Goal: Task Accomplishment & Management: Manage account settings

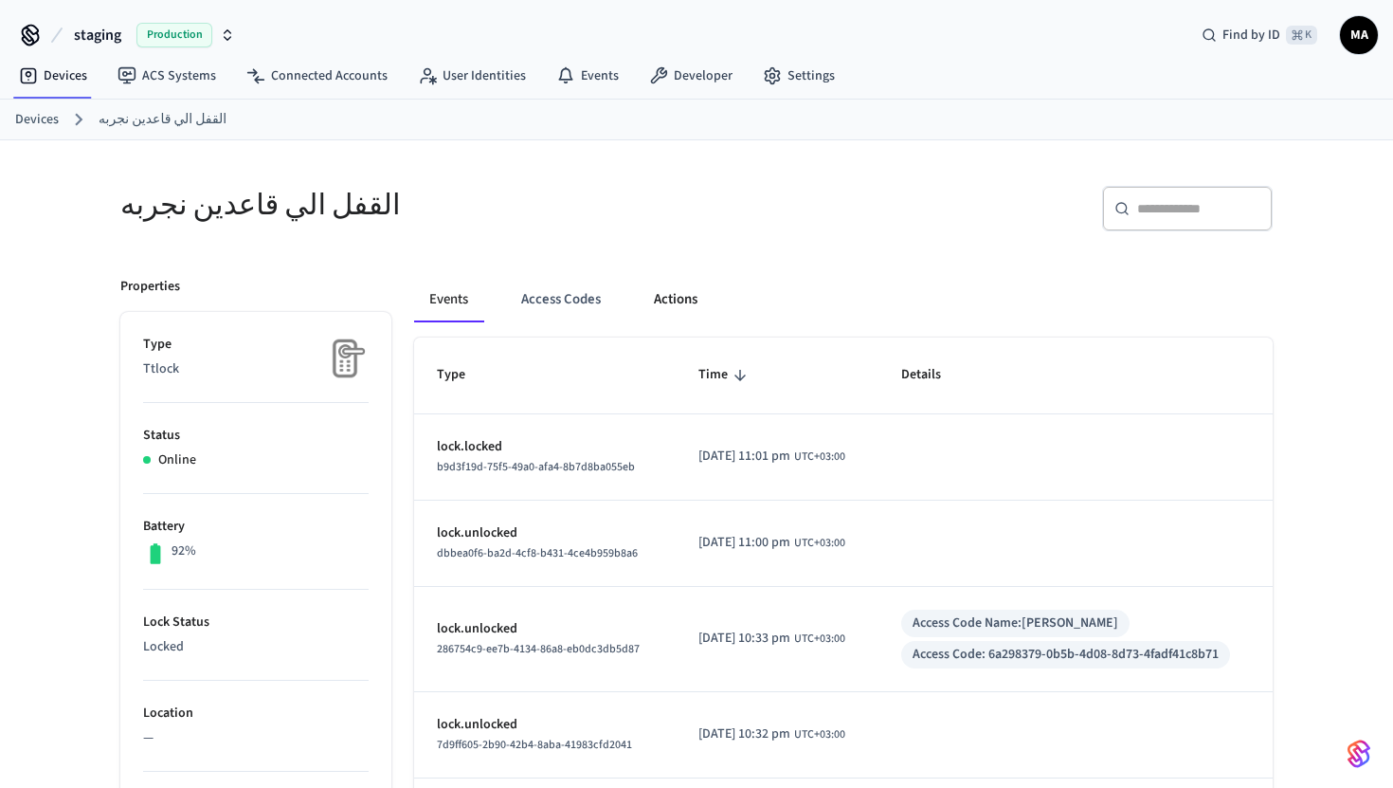
click at [663, 305] on button "Actions" at bounding box center [676, 299] width 74 height 45
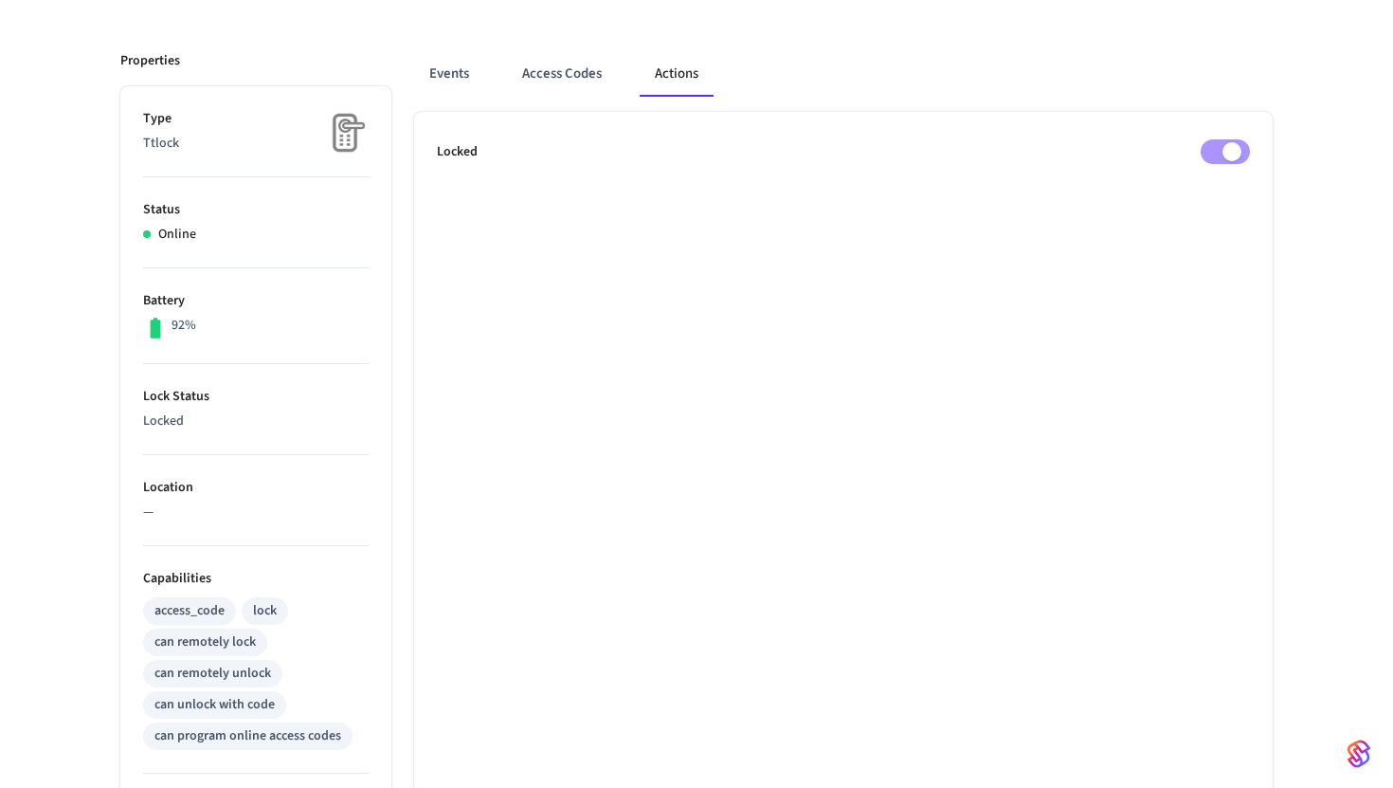
scroll to position [228, 0]
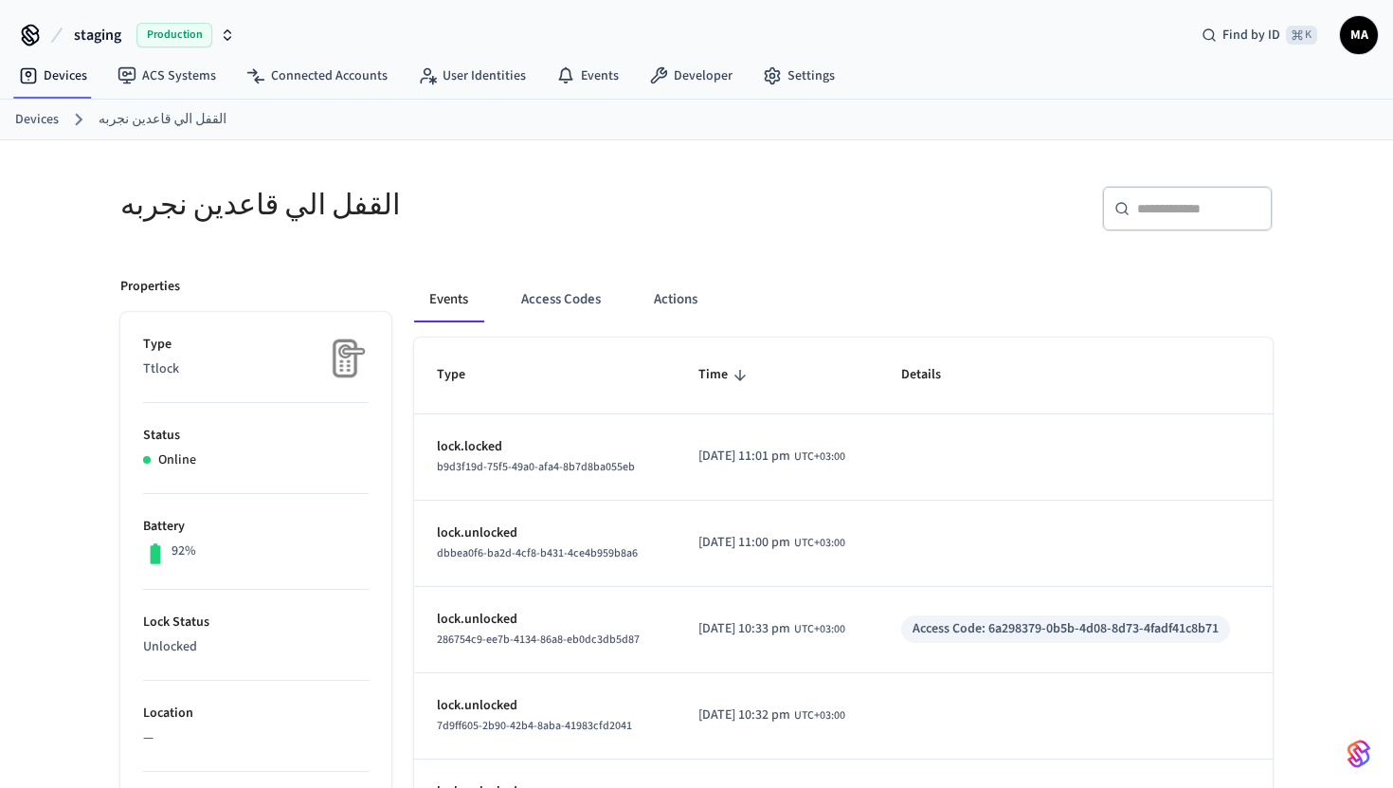
scroll to position [228, 0]
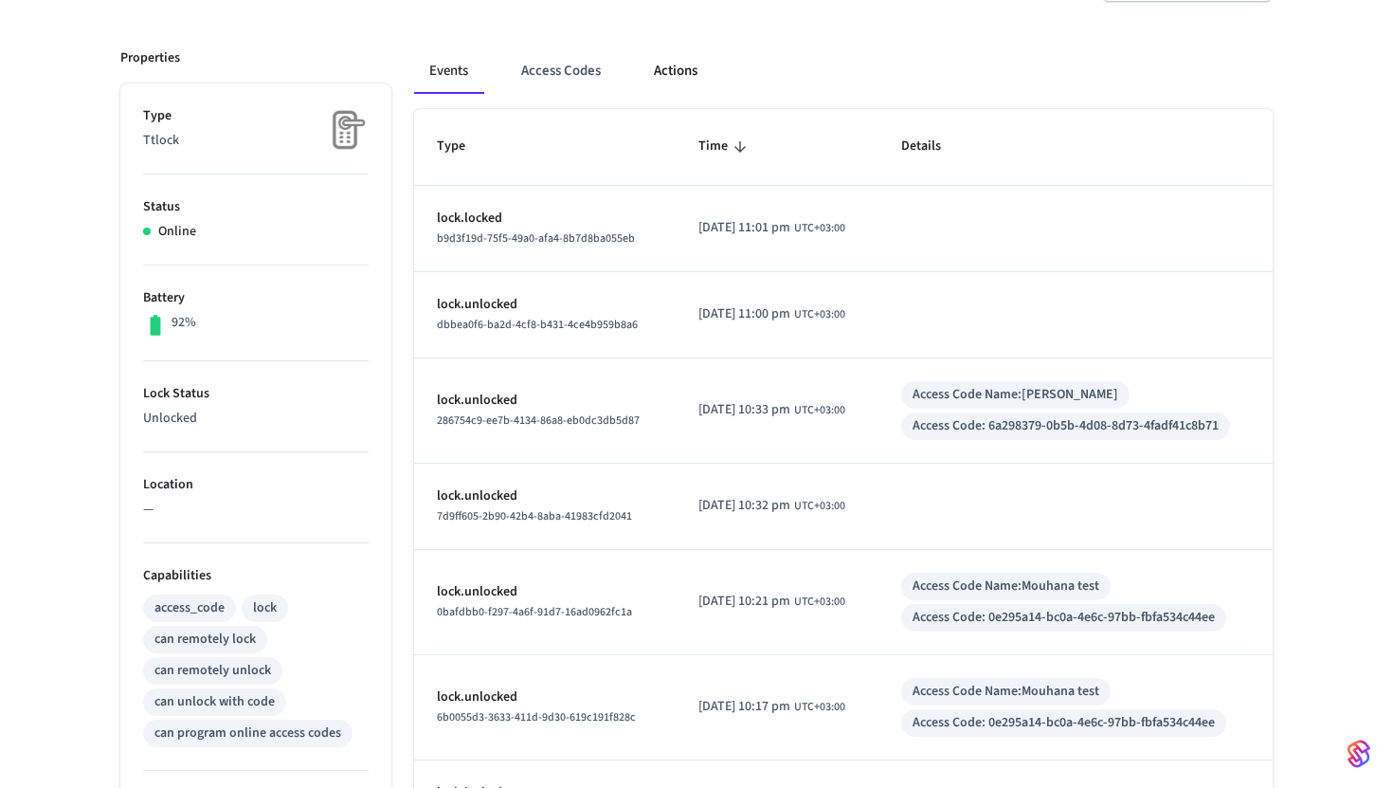
click at [659, 87] on button "Actions" at bounding box center [676, 70] width 74 height 45
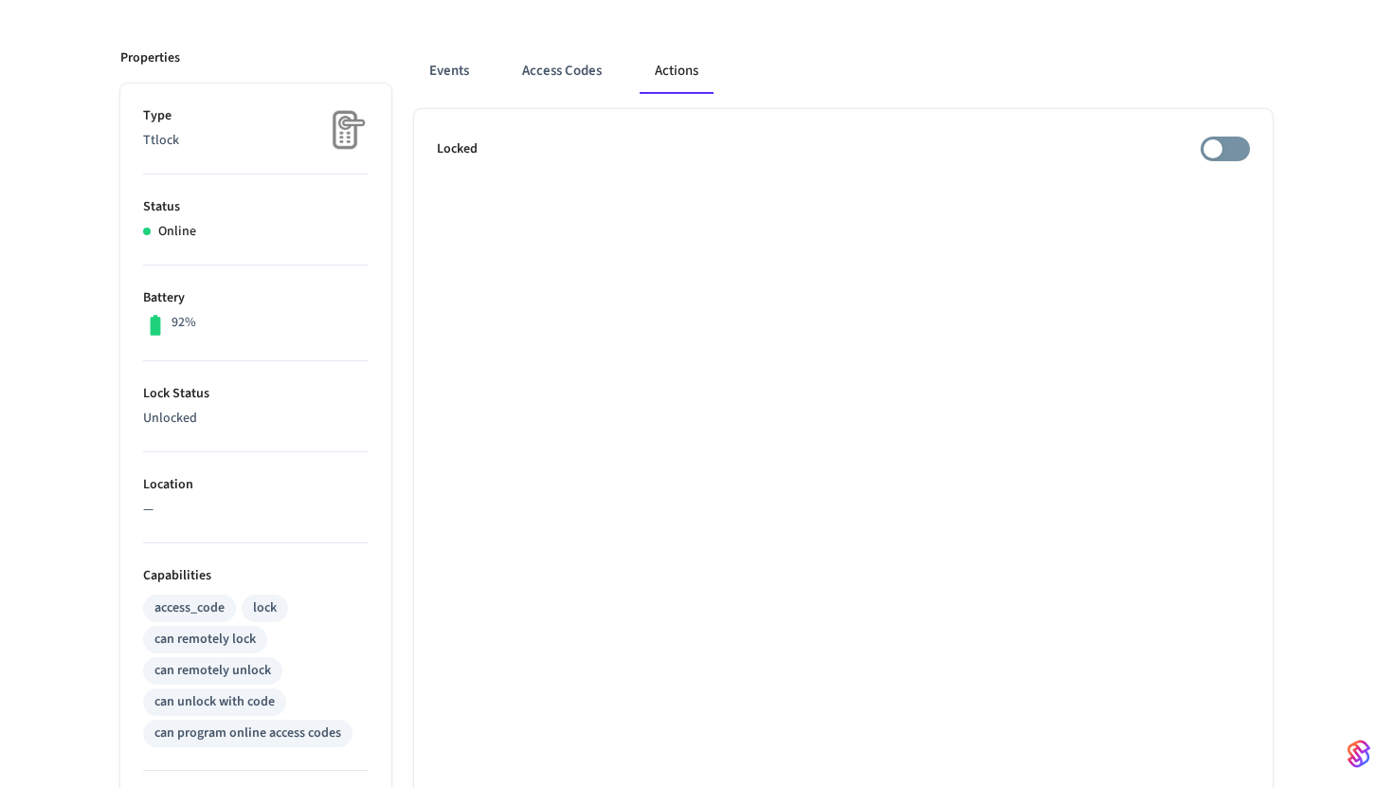
drag, startPoint x: 216, startPoint y: 415, endPoint x: 220, endPoint y: 441, distance: 25.9
click at [220, 441] on li "Lock Status Unlocked" at bounding box center [256, 406] width 226 height 91
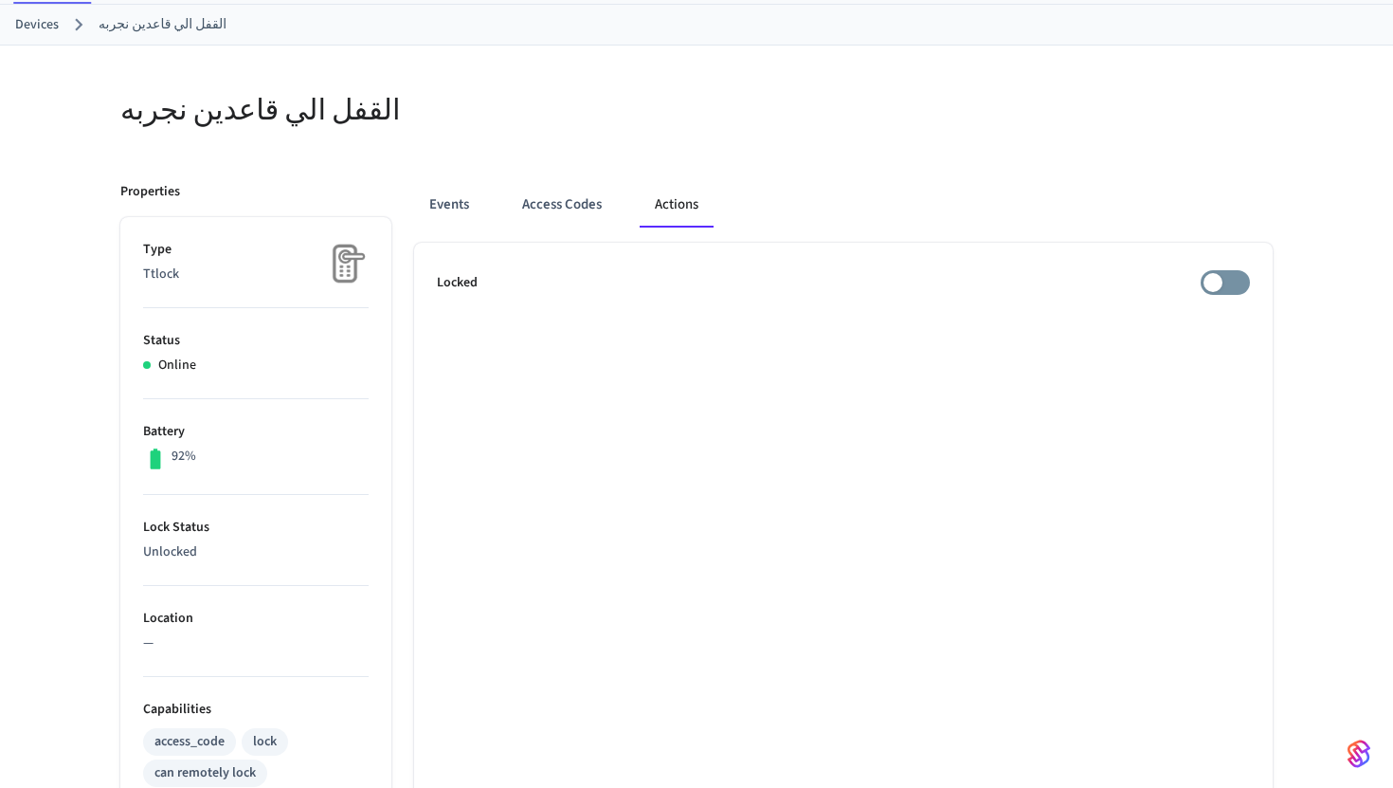
scroll to position [88, 0]
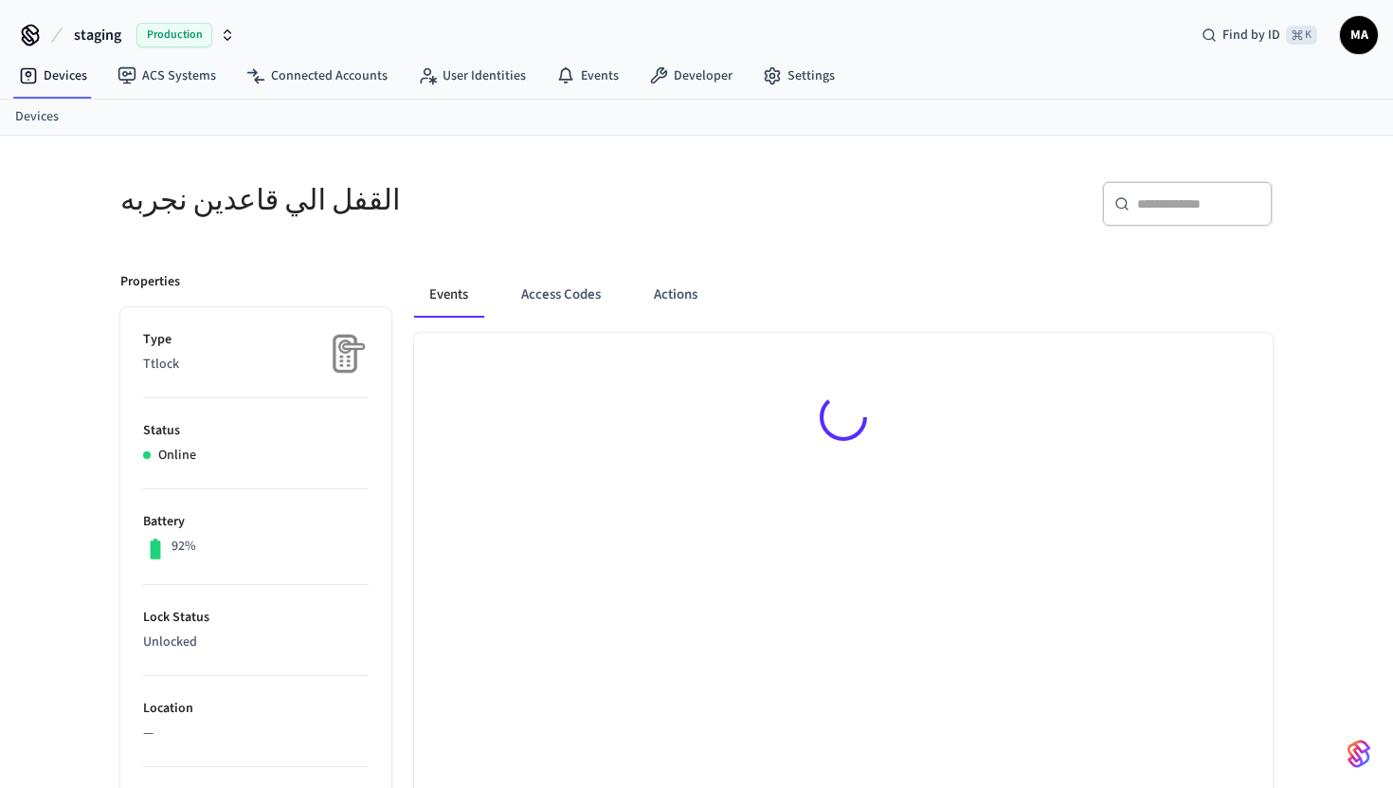
scroll to position [26, 0]
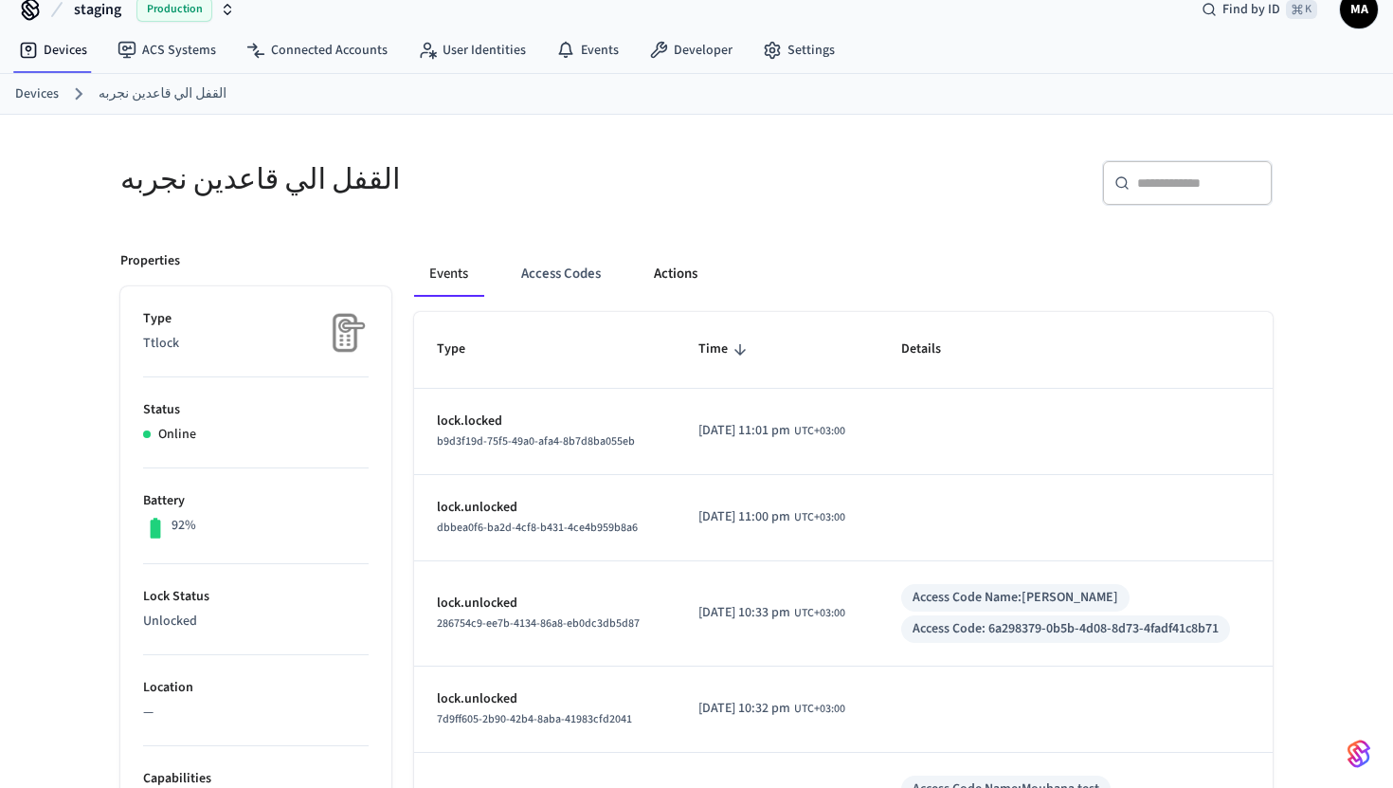
click at [666, 271] on button "Actions" at bounding box center [676, 273] width 74 height 45
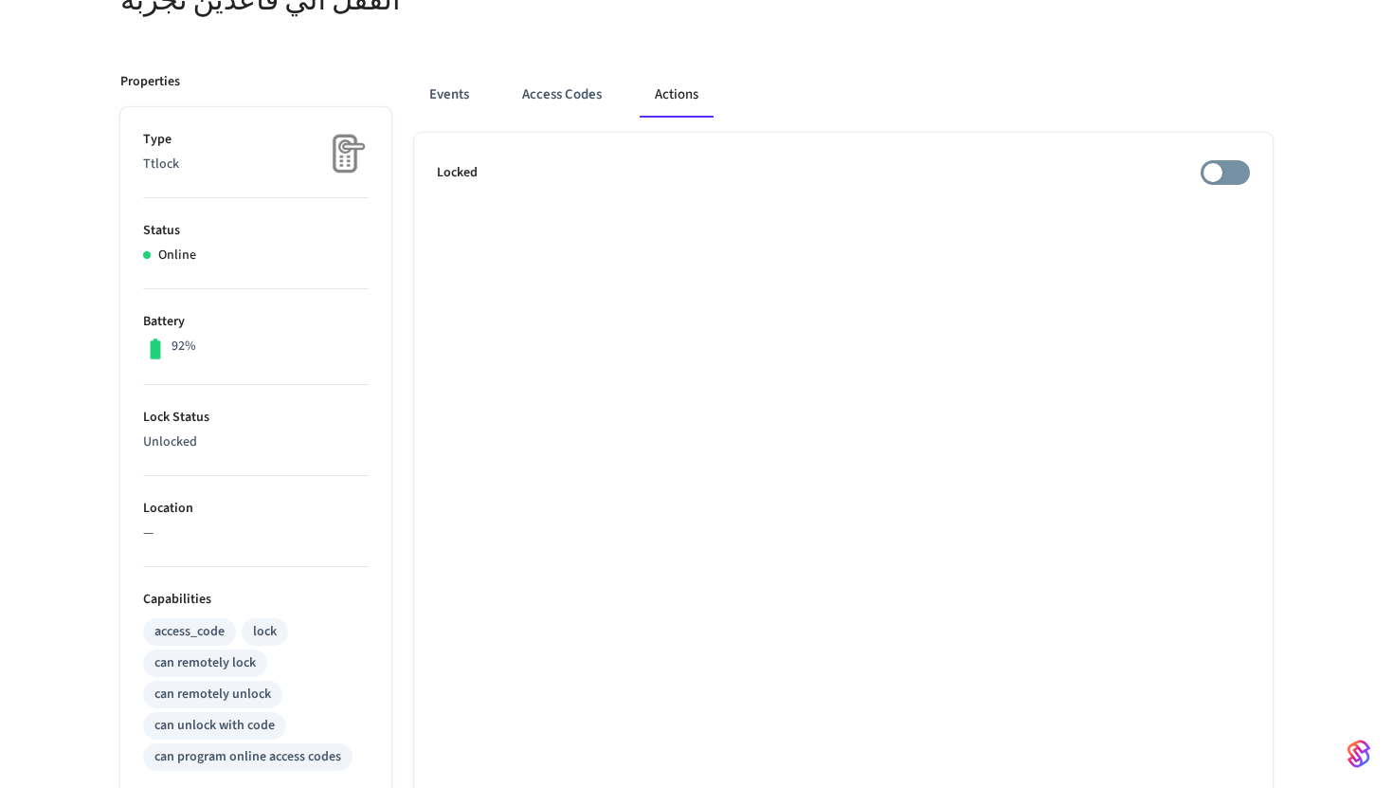
scroll to position [0, 0]
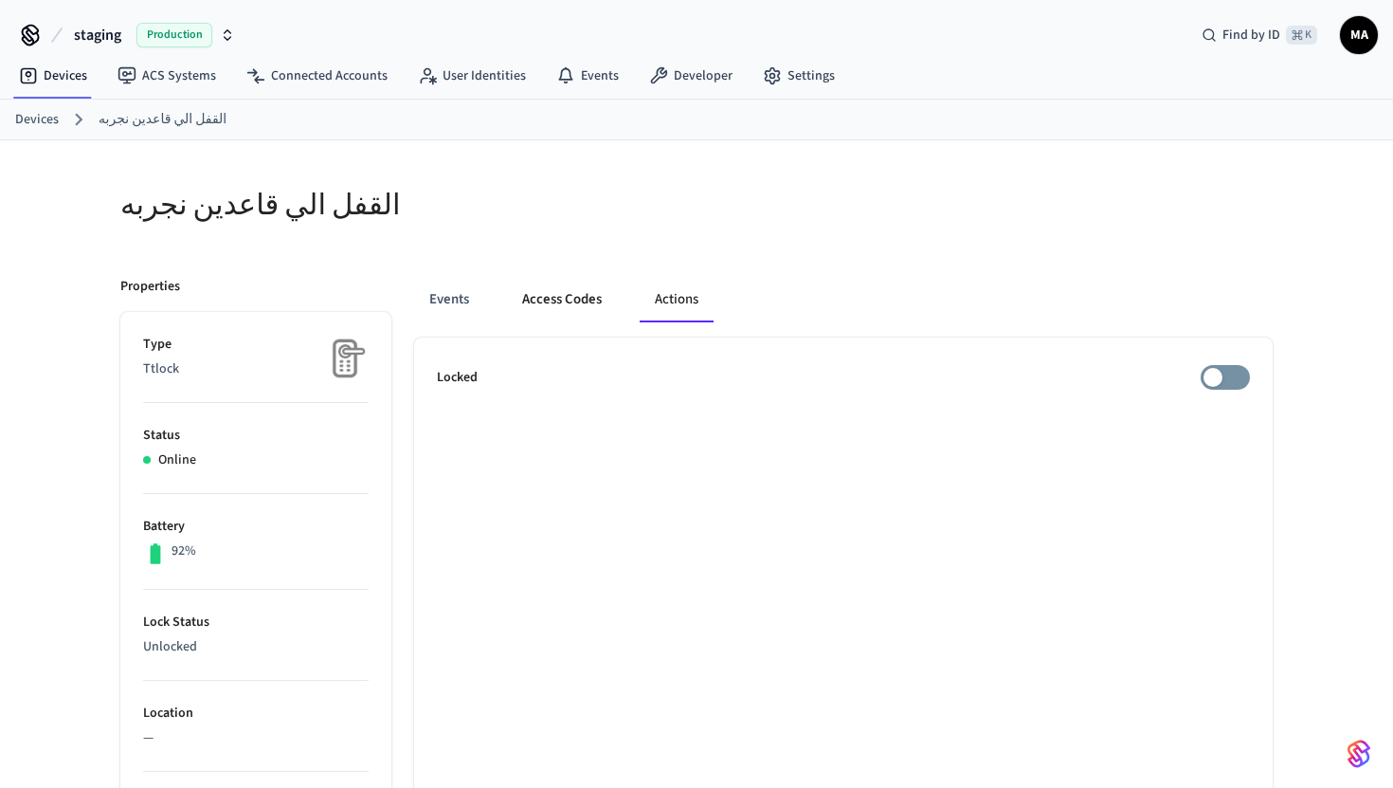
click at [553, 290] on button "Access Codes" at bounding box center [562, 299] width 110 height 45
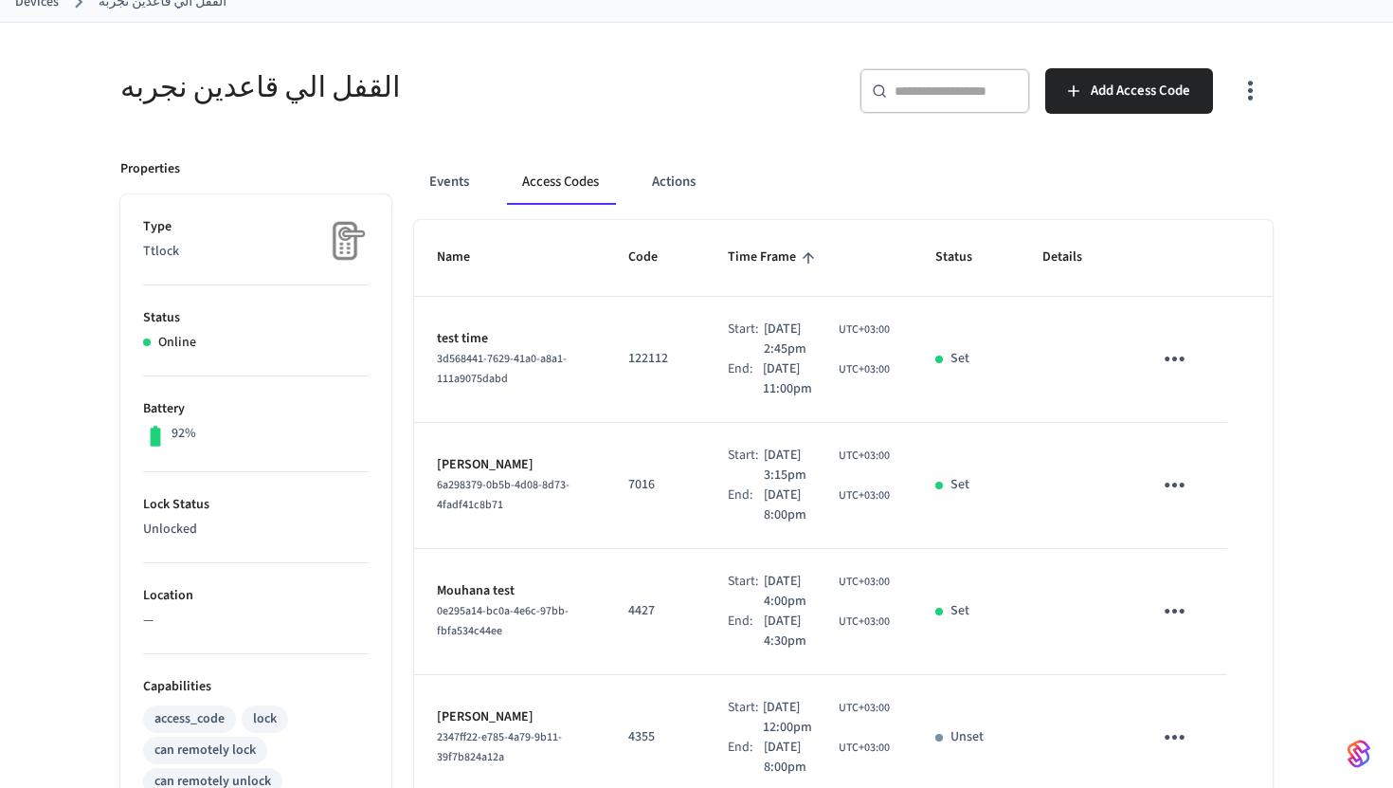
scroll to position [126, 0]
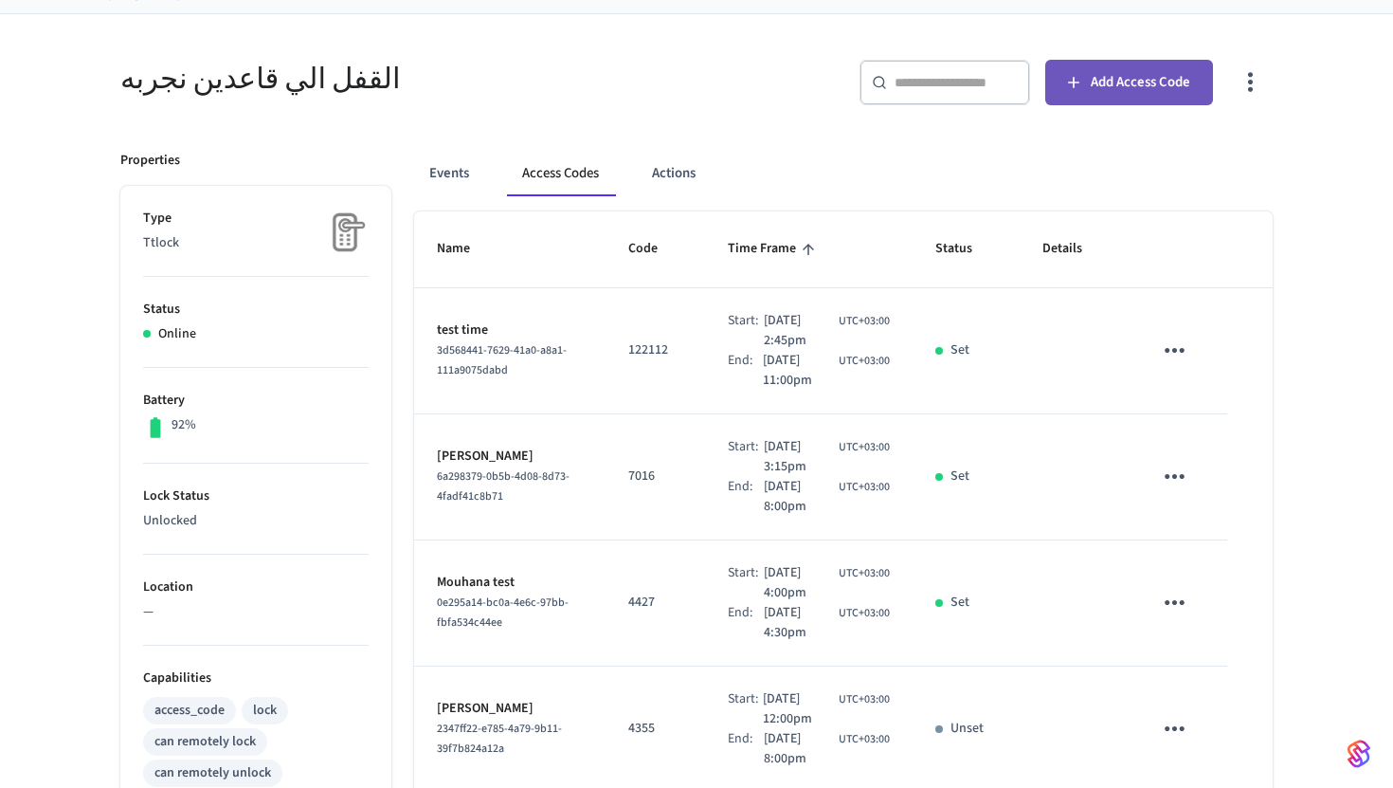
click at [1151, 83] on span "Add Access Code" at bounding box center [1141, 82] width 100 height 25
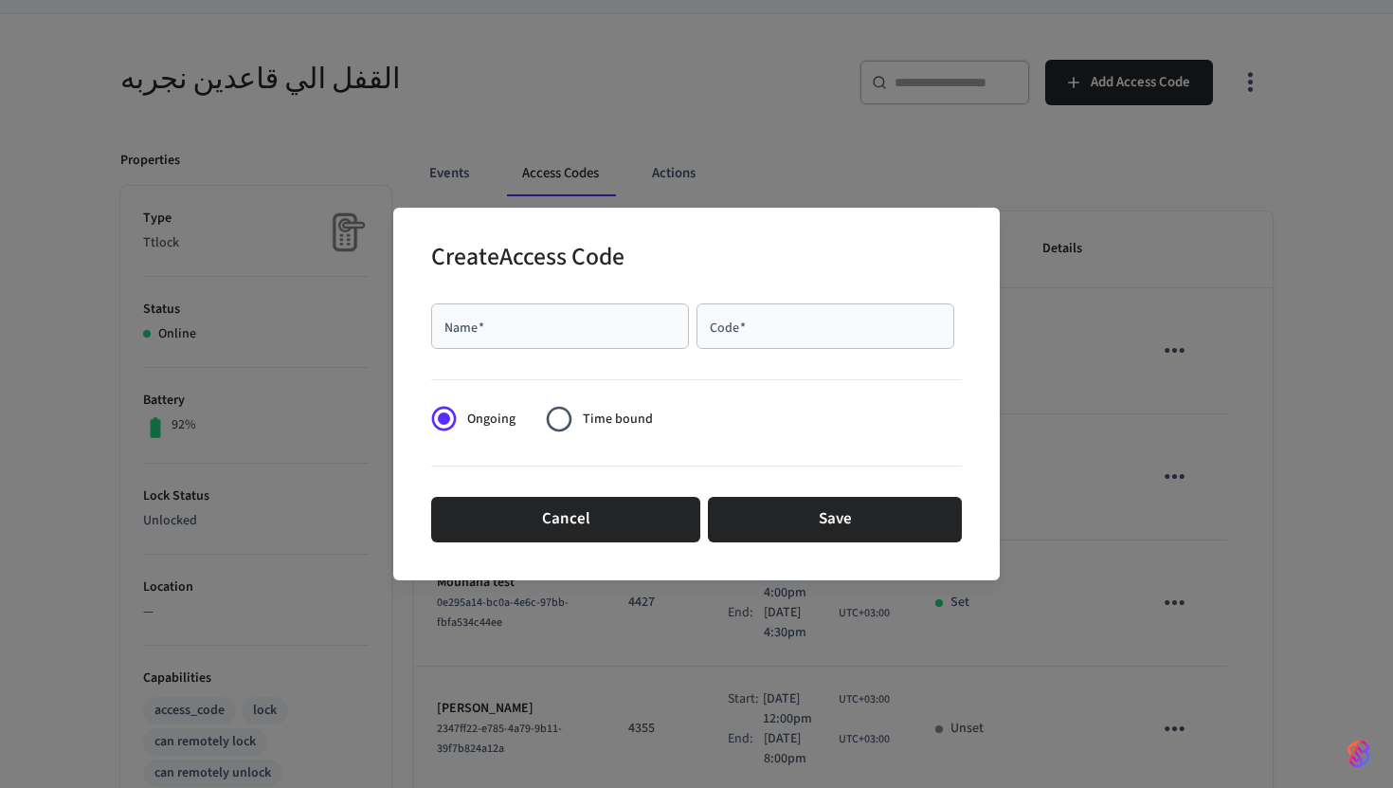
click at [726, 146] on div "Create Access Code Name   * Name   * Code   * Code   * Ongoing Time bound Cance…" at bounding box center [696, 394] width 1393 height 788
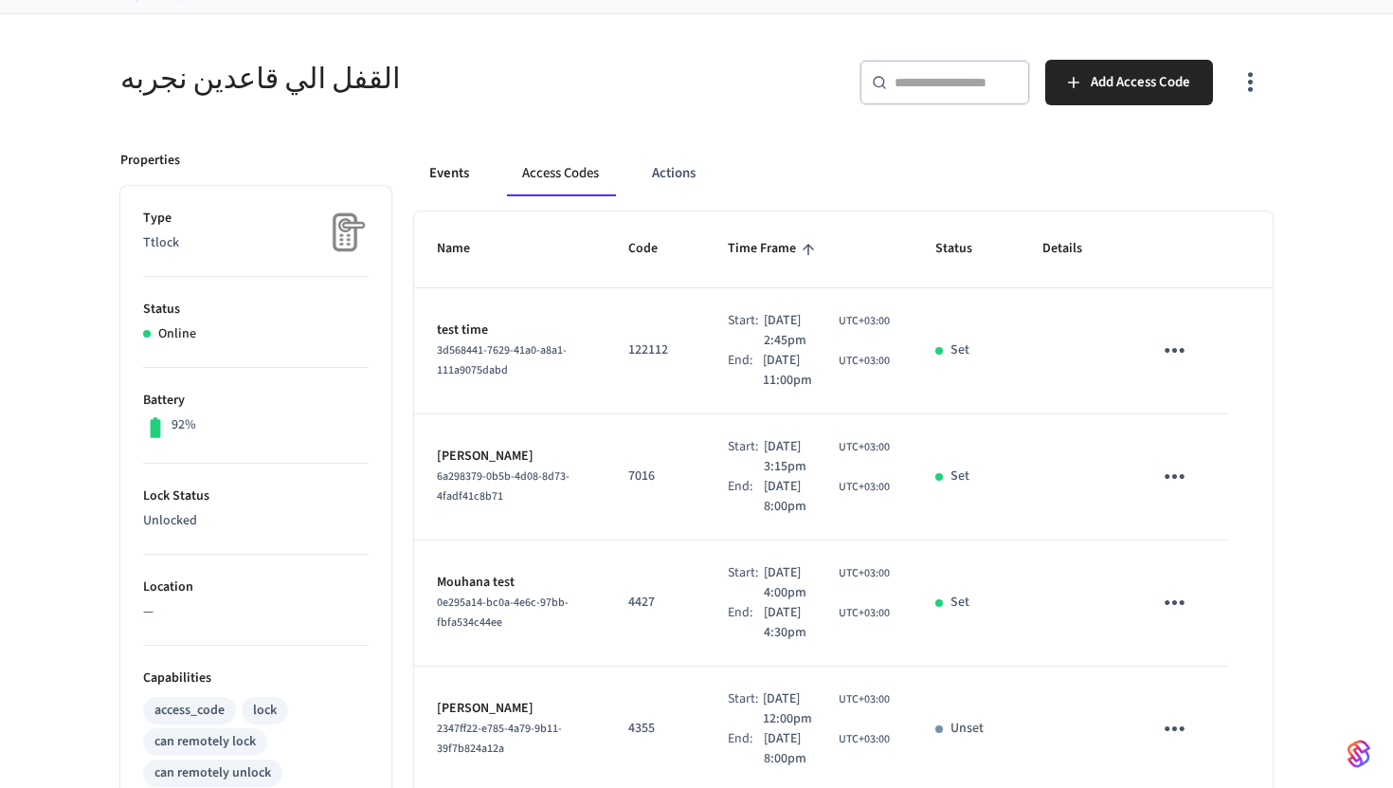
click at [458, 175] on button "Events" at bounding box center [449, 173] width 70 height 45
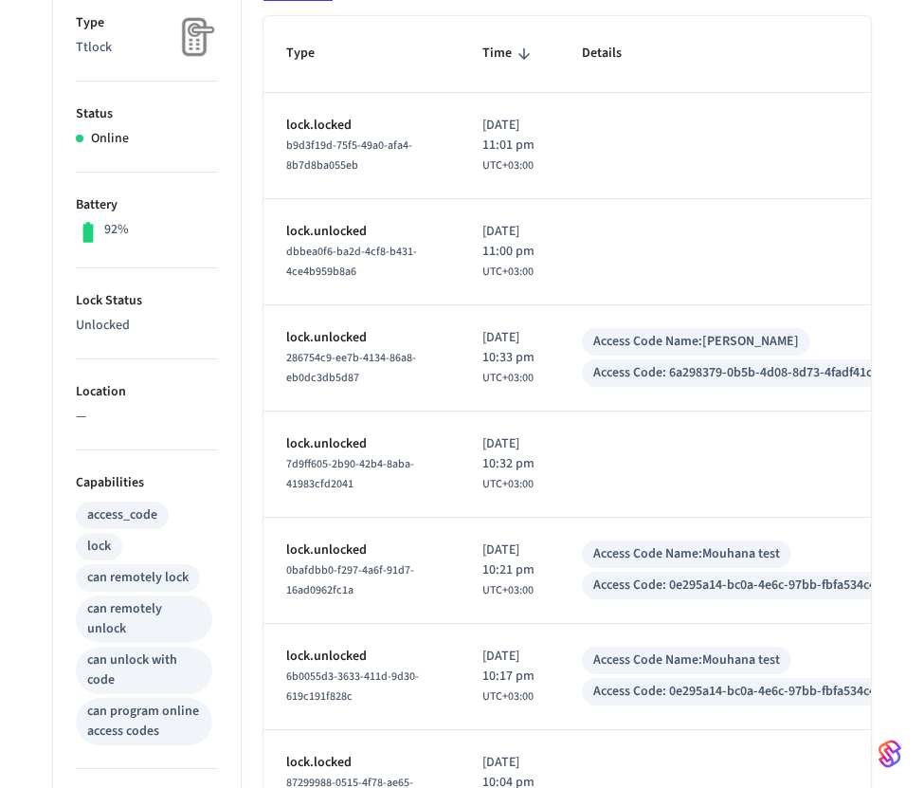
scroll to position [0, 0]
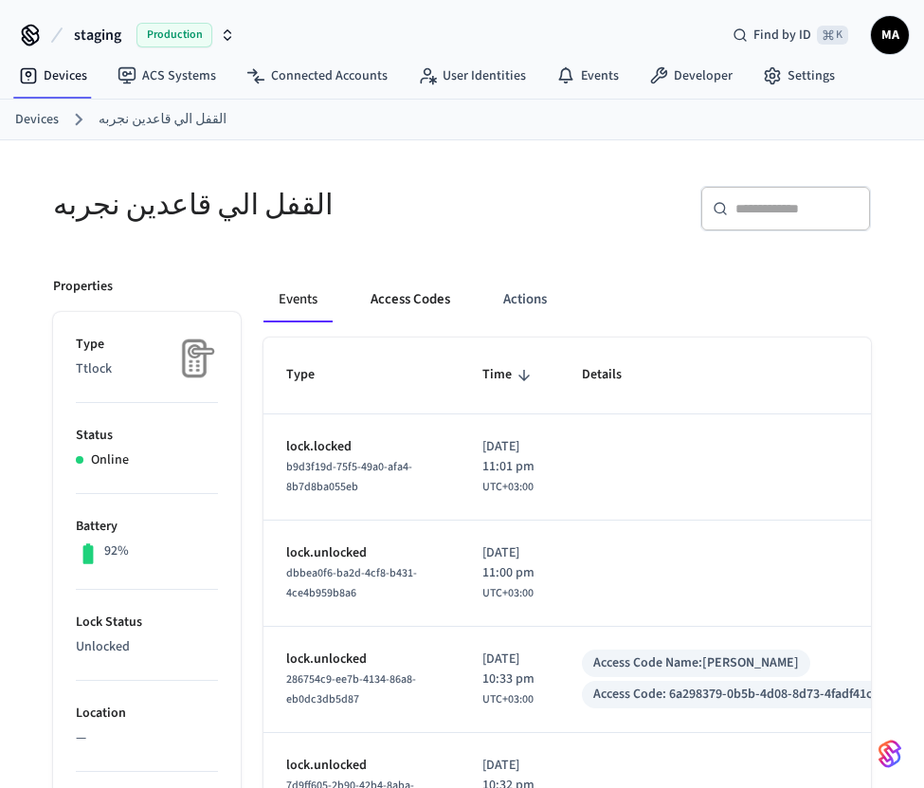
click at [420, 298] on button "Access Codes" at bounding box center [410, 299] width 110 height 45
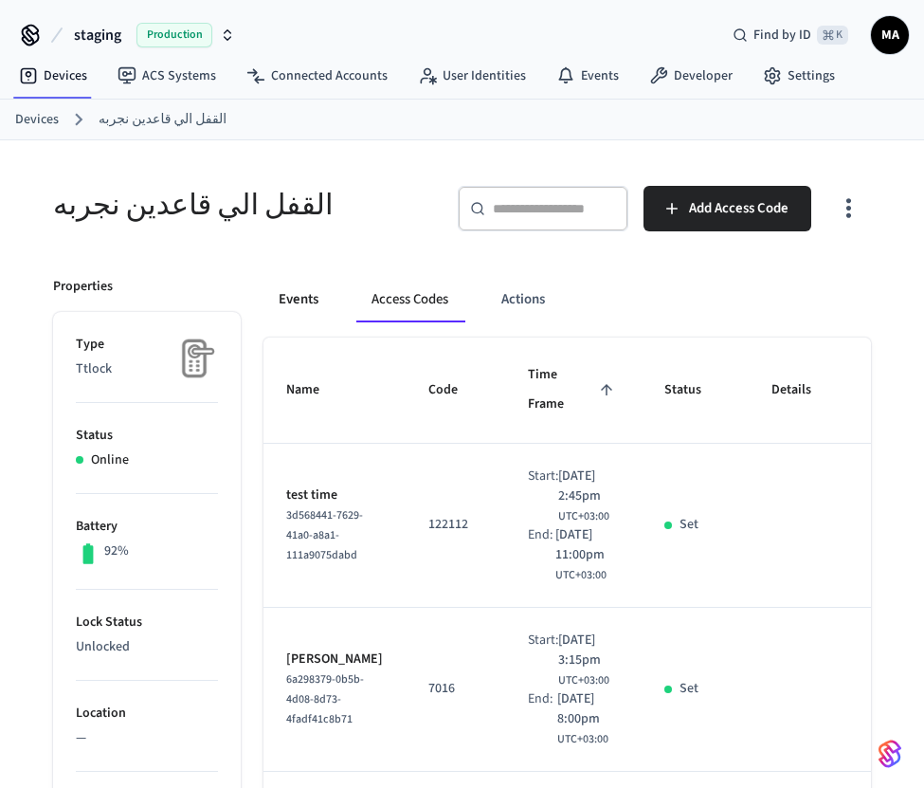
click at [306, 300] on button "Events" at bounding box center [298, 299] width 70 height 45
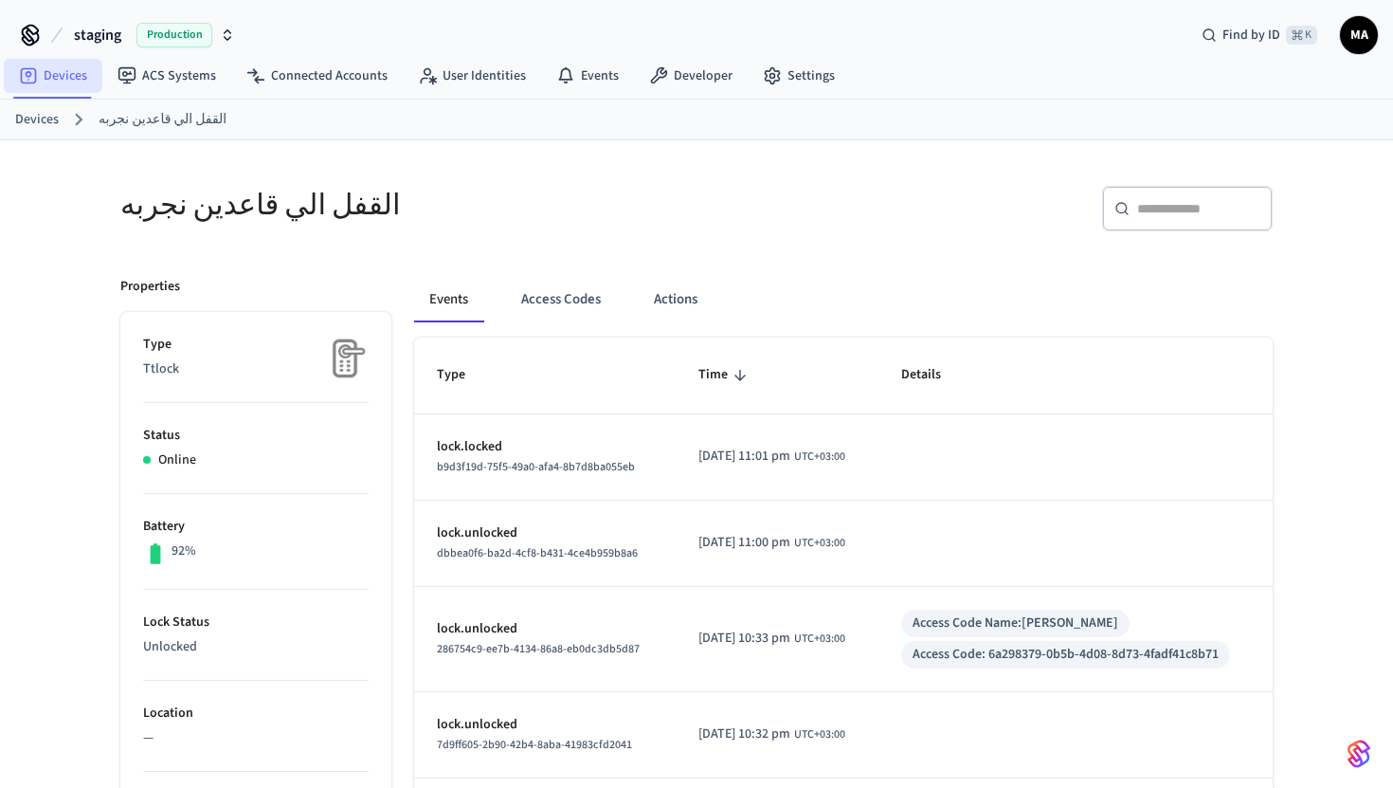
click at [81, 75] on link "Devices" at bounding box center [53, 76] width 99 height 34
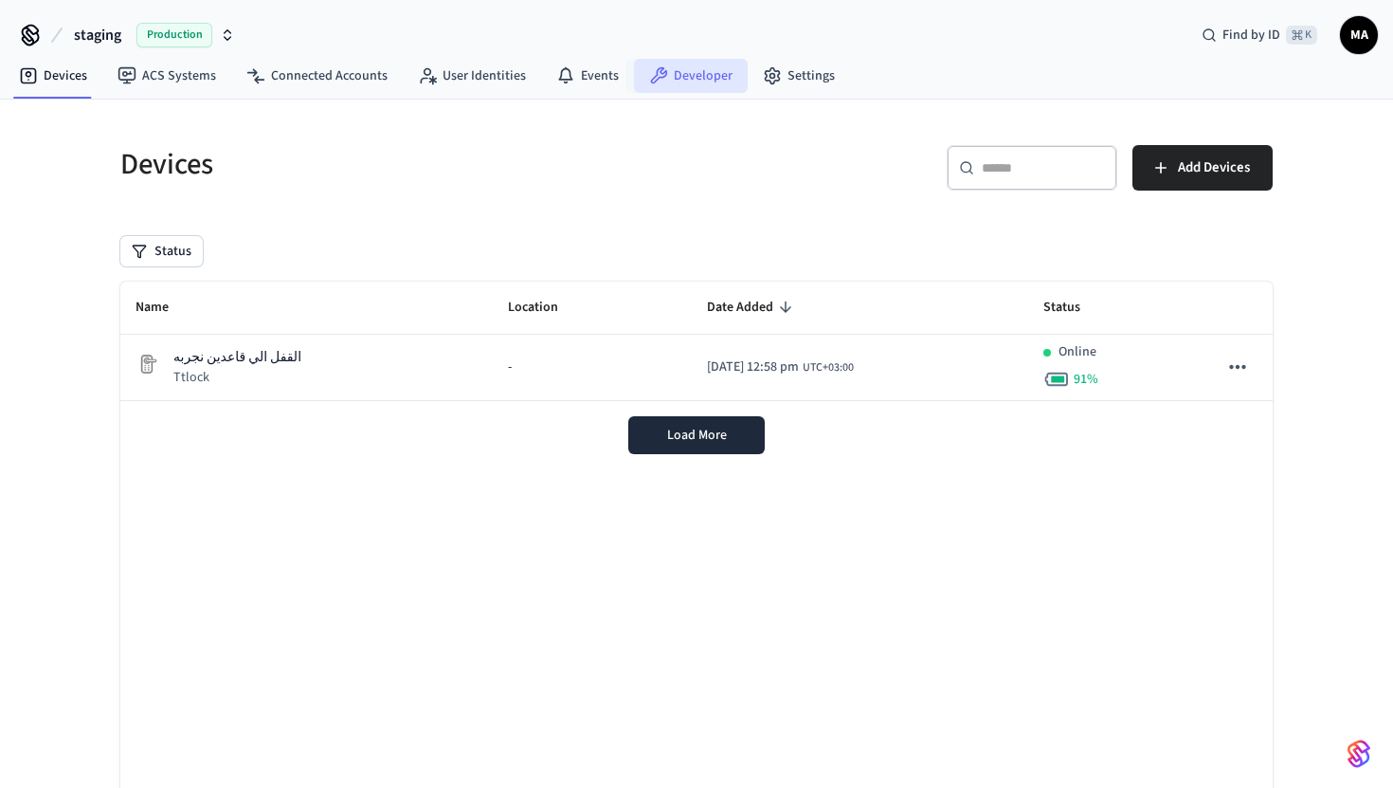
click at [718, 64] on link "Developer" at bounding box center [691, 76] width 114 height 34
click at [805, 81] on link "Settings" at bounding box center [799, 76] width 102 height 34
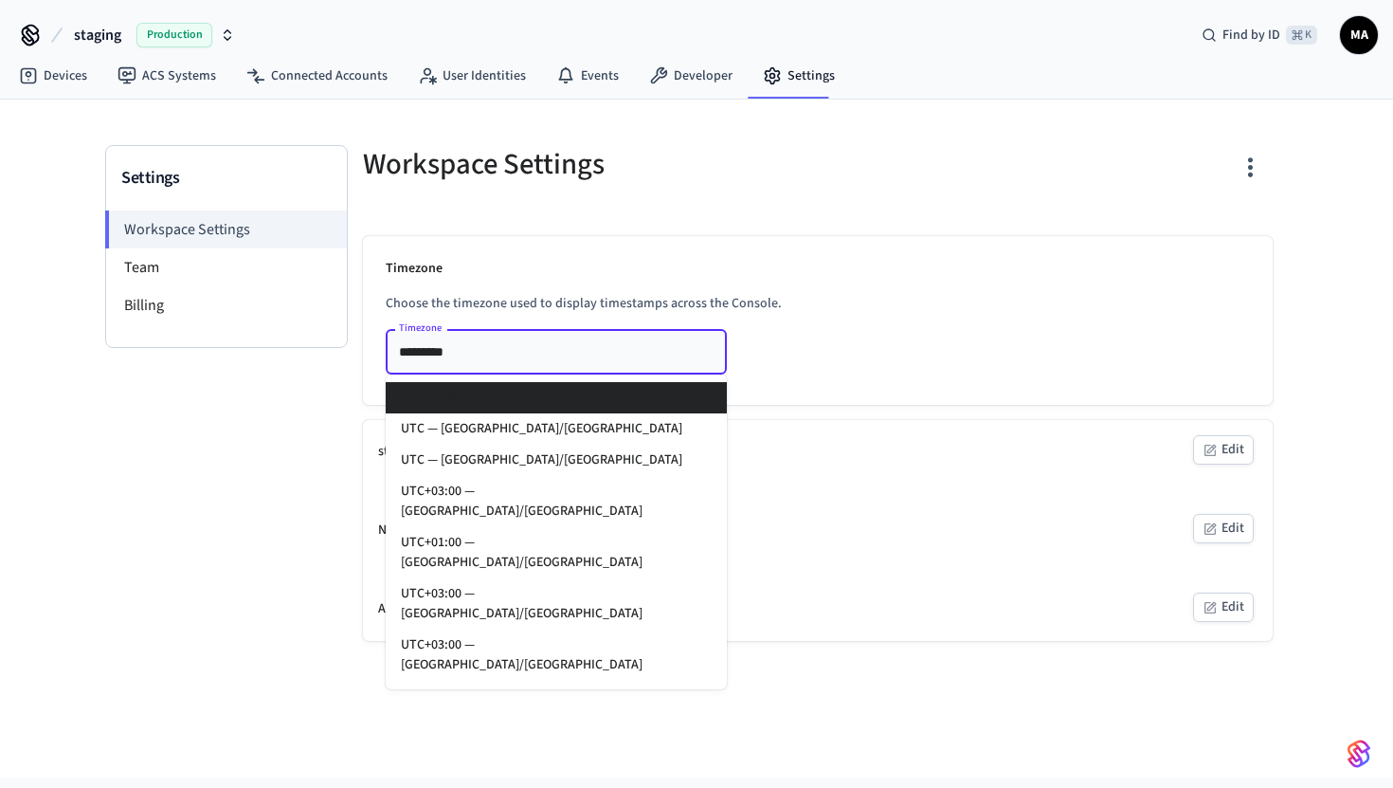
click at [539, 354] on input "*********" at bounding box center [528, 351] width 274 height 24
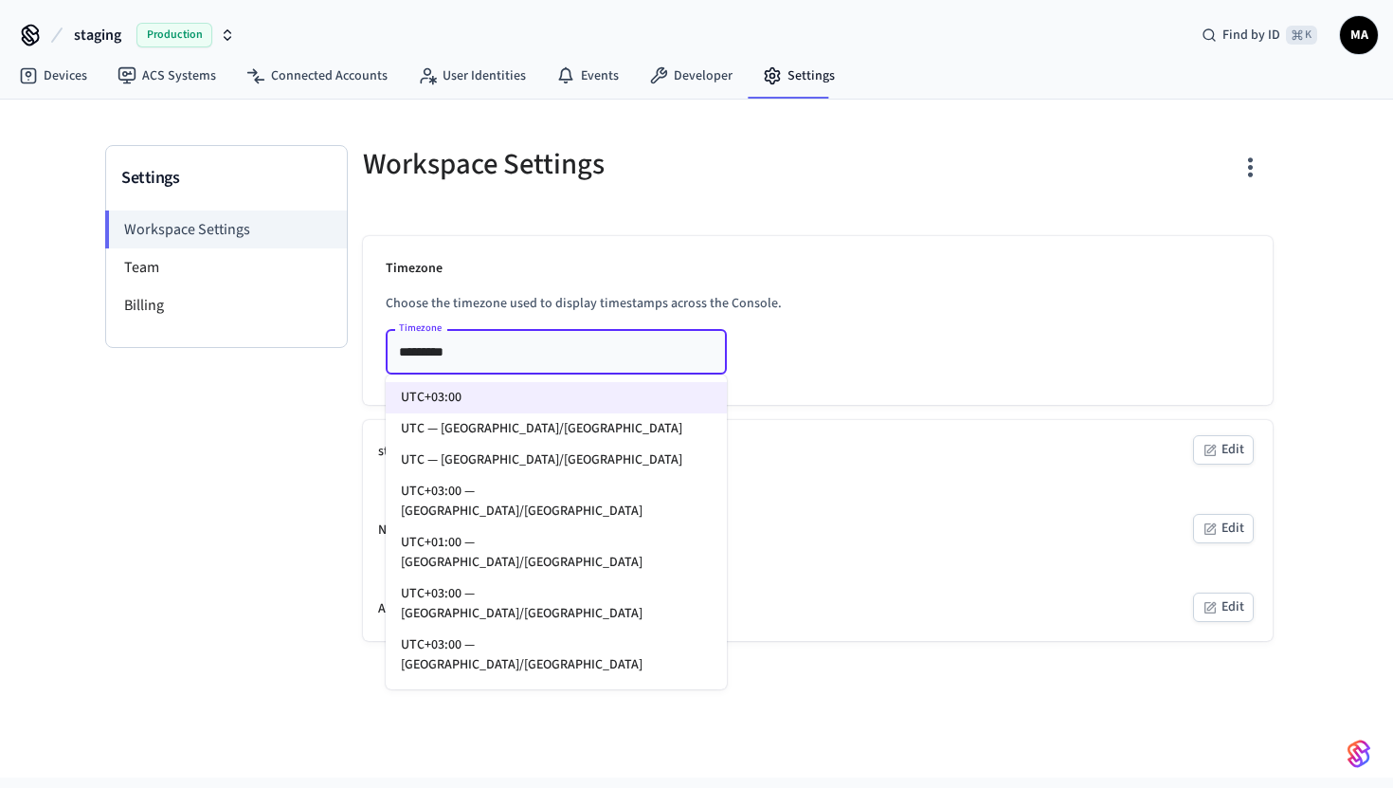
click at [778, 320] on div "Timezone Choose the timezone used to display timestamps across the Console. Tim…" at bounding box center [818, 320] width 910 height 169
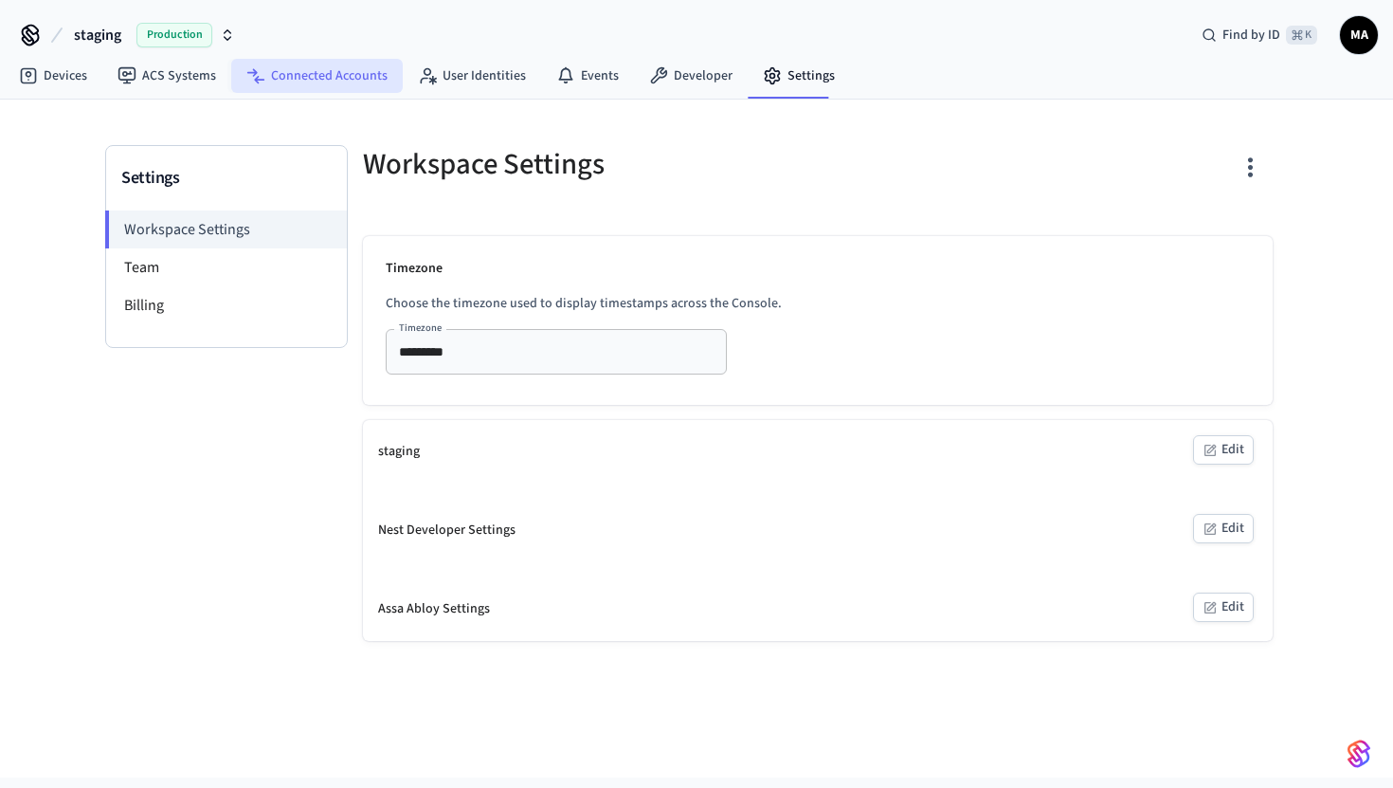
click at [374, 81] on link "Connected Accounts" at bounding box center [317, 76] width 172 height 34
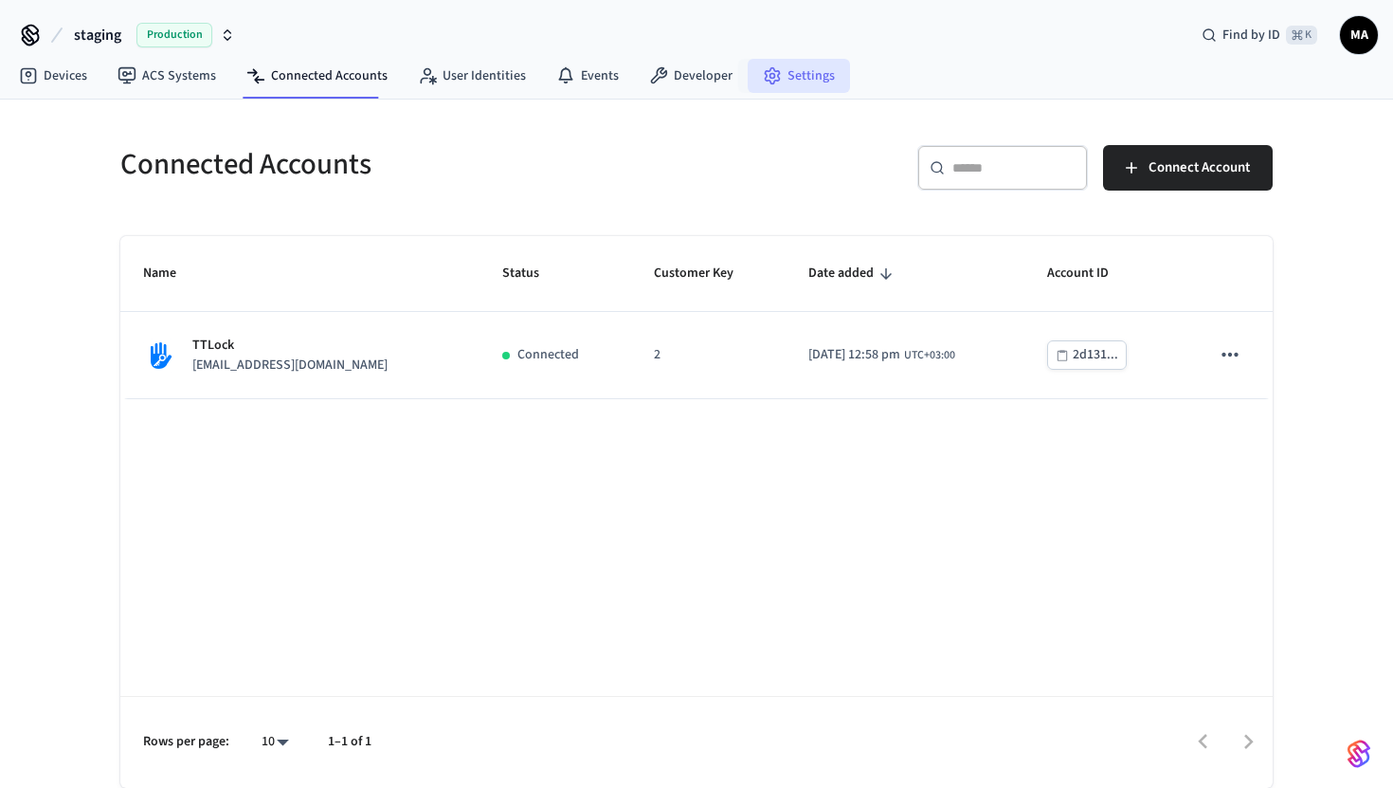
click at [783, 74] on link "Settings" at bounding box center [799, 76] width 102 height 34
